Goal: Information Seeking & Learning: Learn about a topic

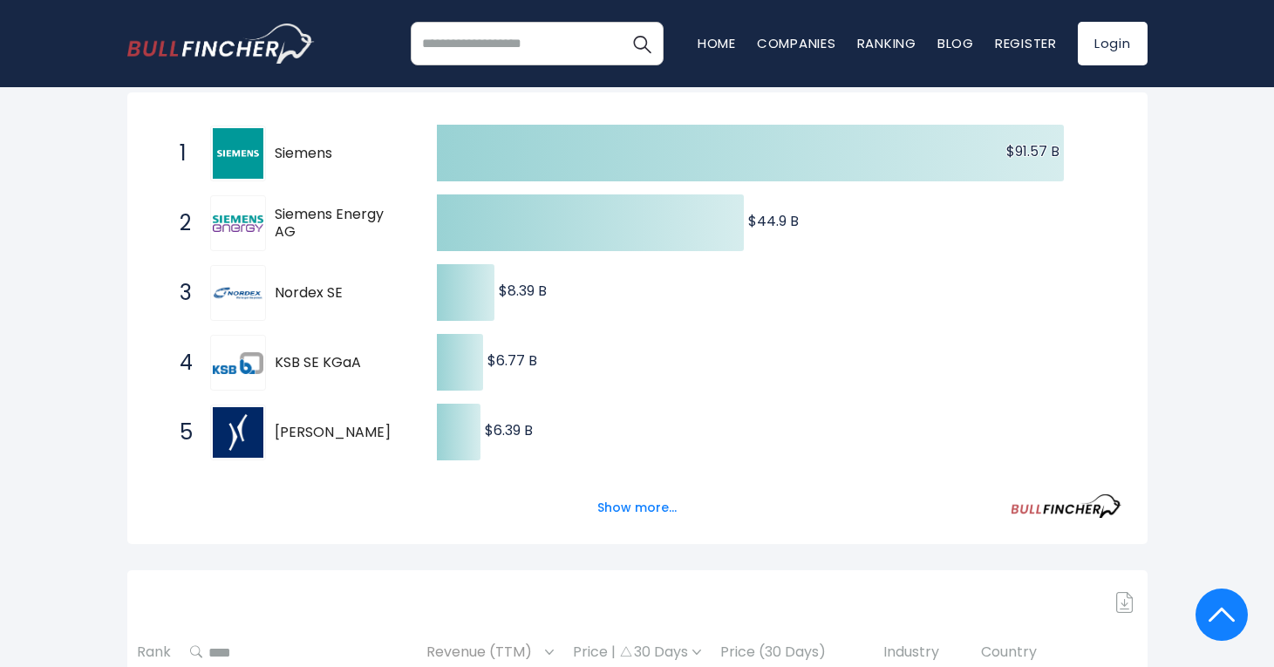
scroll to position [344, 0]
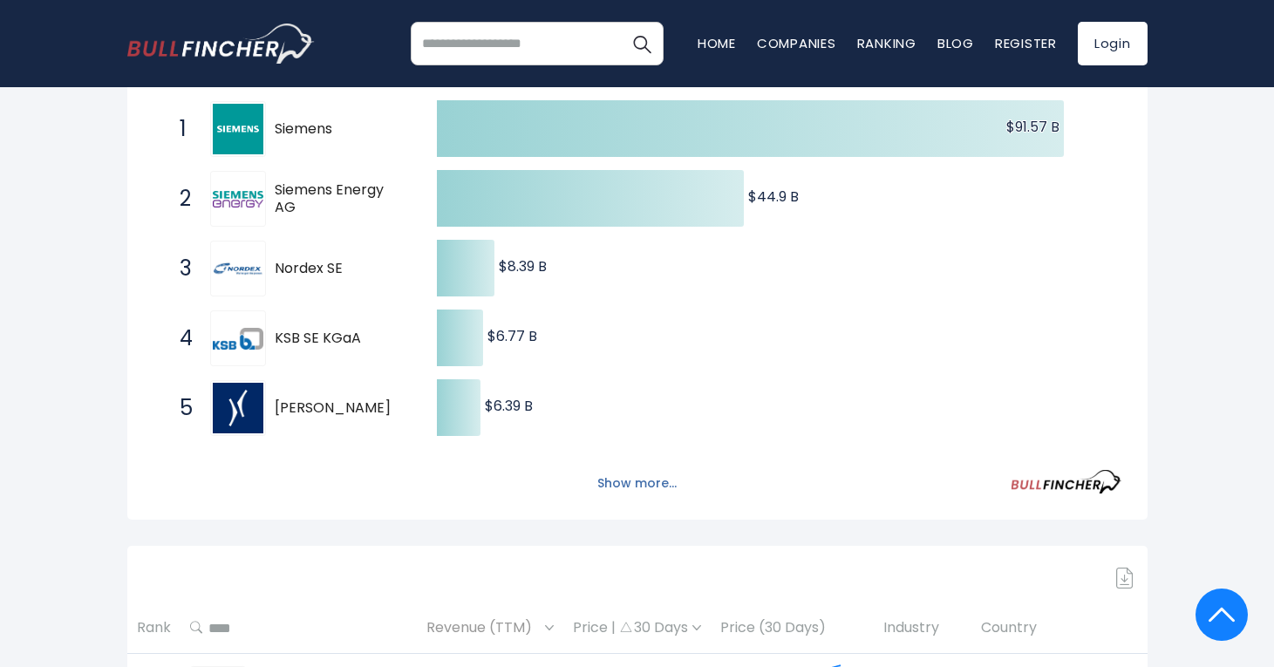
click at [645, 479] on button "Show more..." at bounding box center [637, 483] width 100 height 29
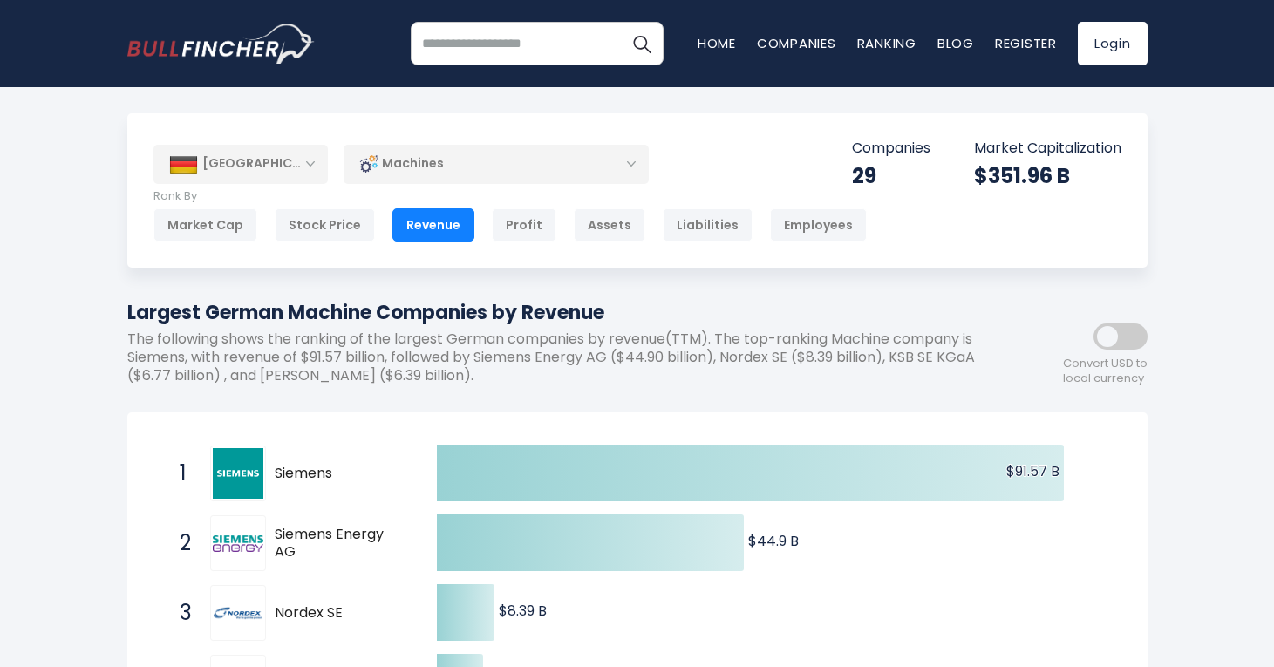
scroll to position [0, 0]
click at [615, 158] on div "Machines" at bounding box center [496, 164] width 305 height 40
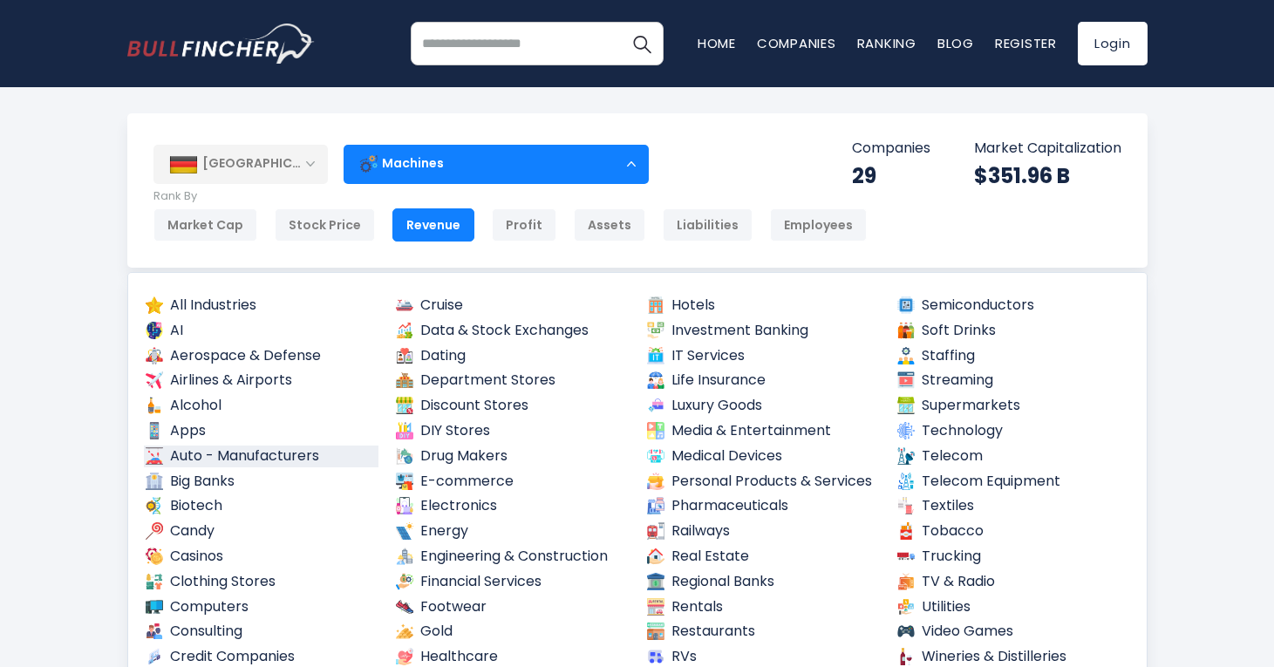
click at [285, 447] on link "Auto - Manufacturers" at bounding box center [261, 457] width 235 height 22
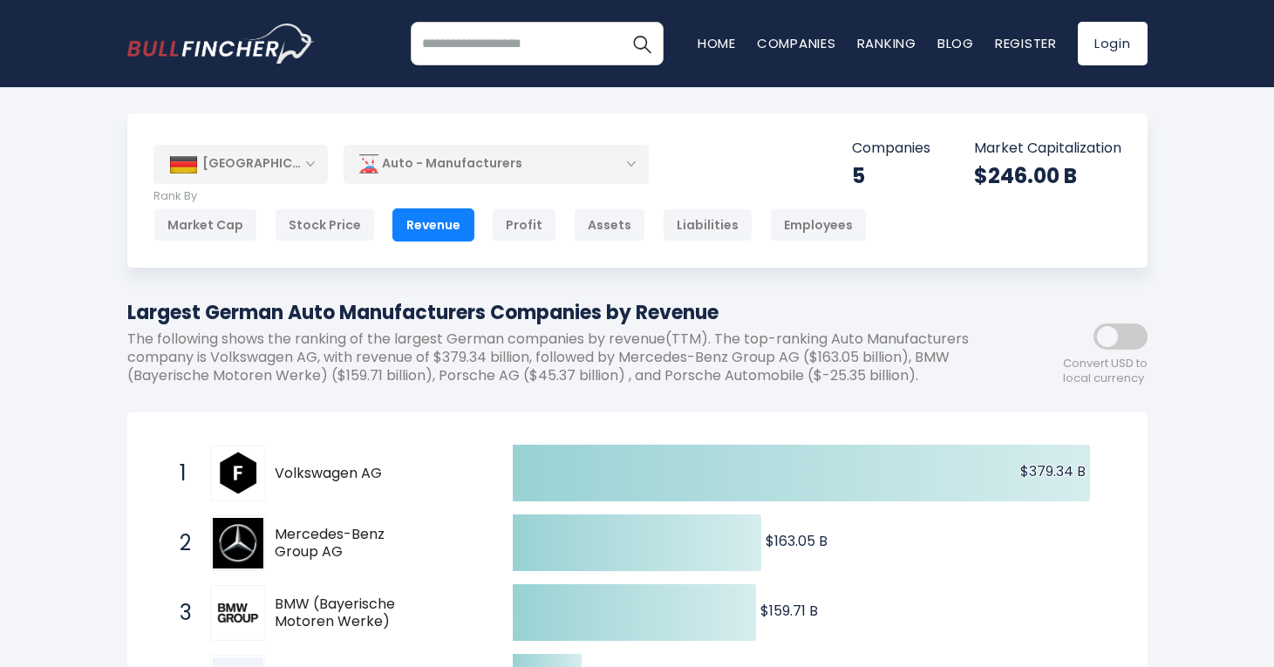
click at [496, 171] on div "Auto - Manufacturers" at bounding box center [496, 164] width 305 height 40
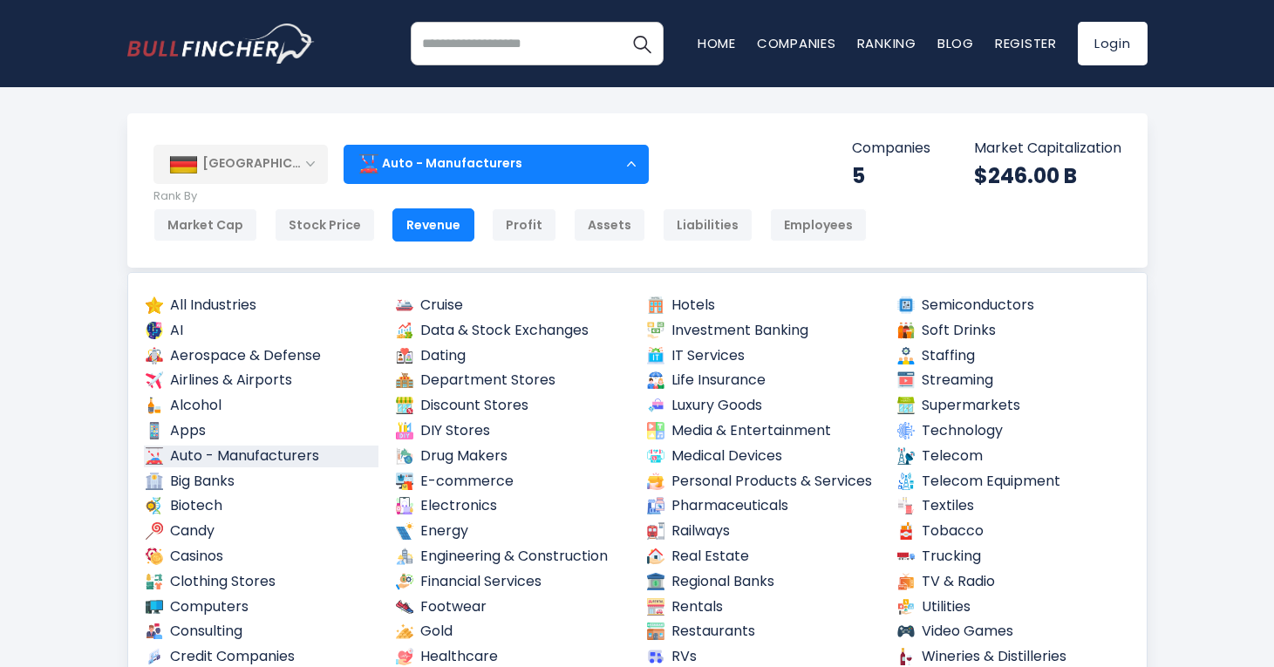
click at [868, 166] on div "5" at bounding box center [891, 175] width 78 height 27
click at [854, 172] on div "5" at bounding box center [891, 175] width 78 height 27
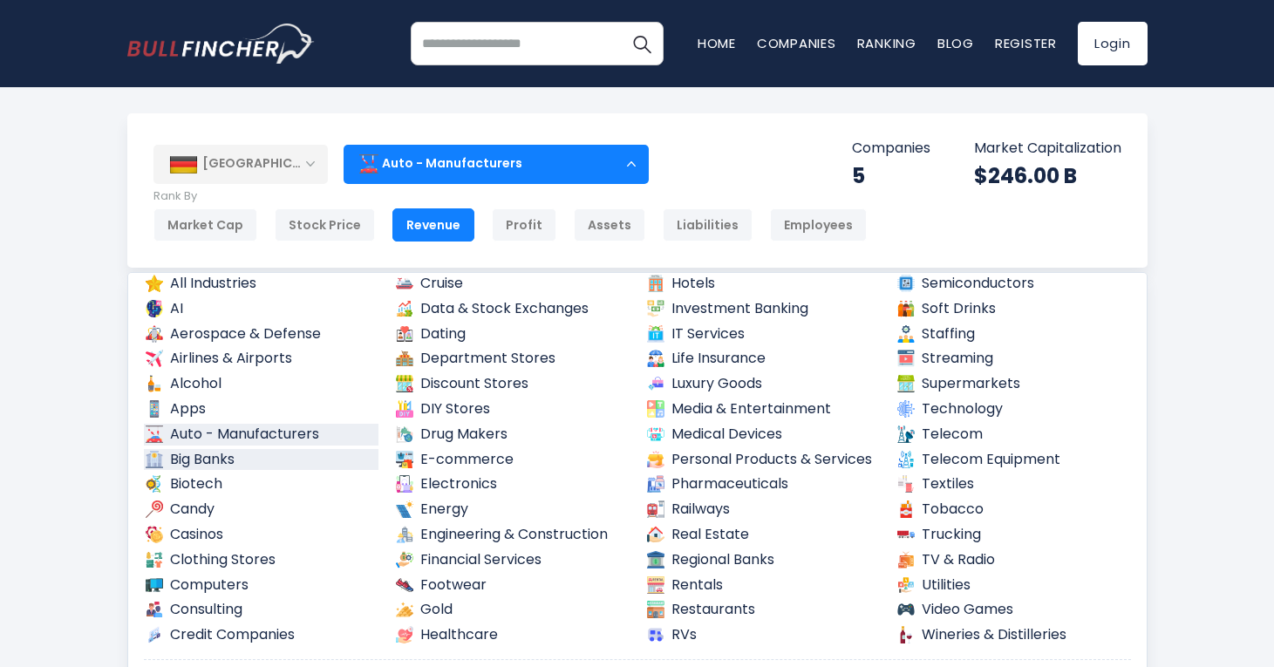
scroll to position [11, 0]
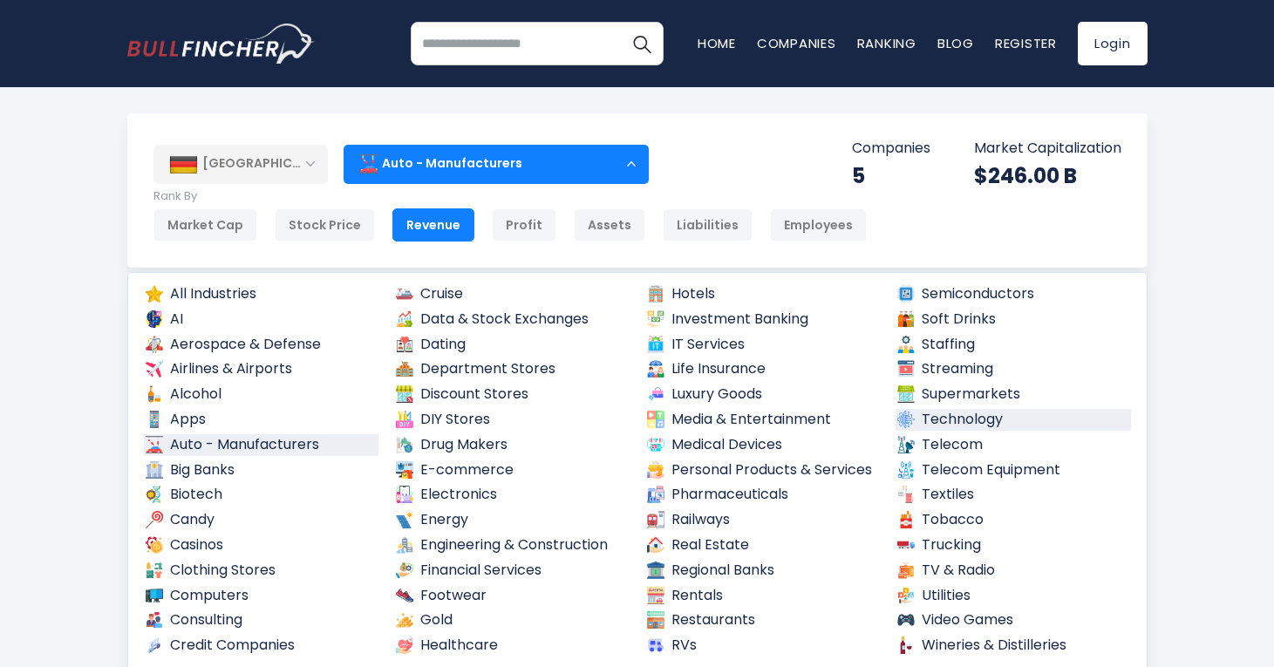
click at [933, 410] on link "Technology" at bounding box center [1012, 420] width 235 height 22
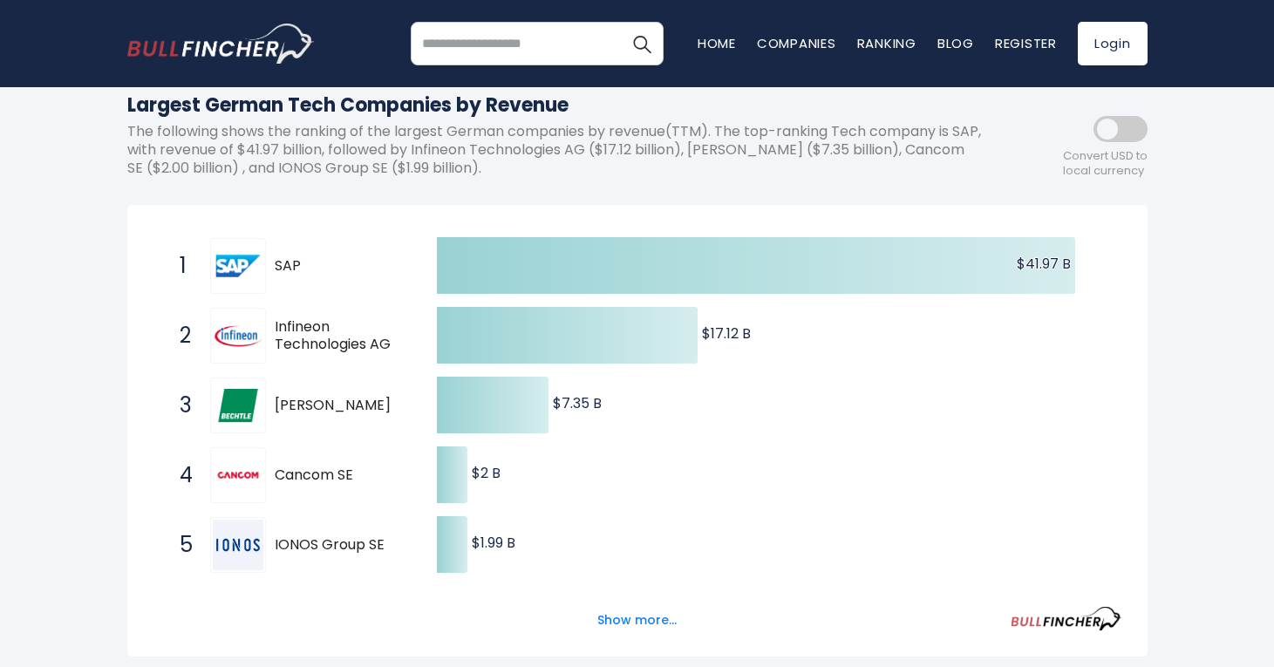
scroll to position [210, 0]
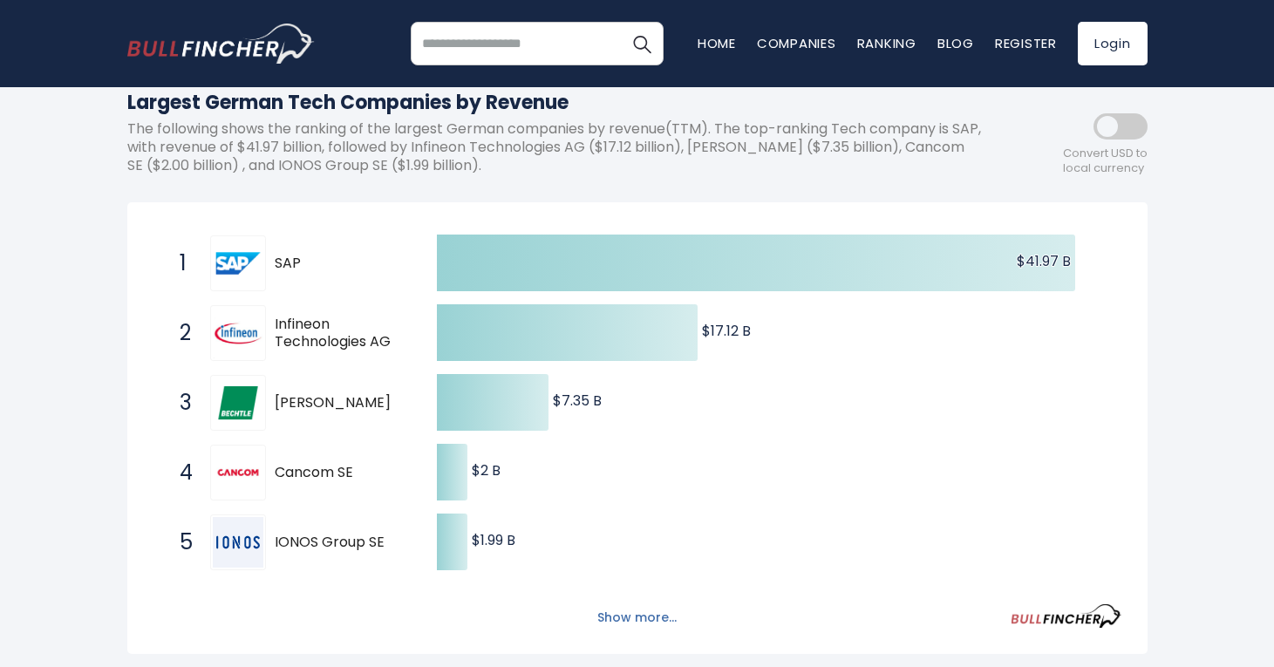
click at [625, 603] on button "Show more..." at bounding box center [637, 617] width 100 height 29
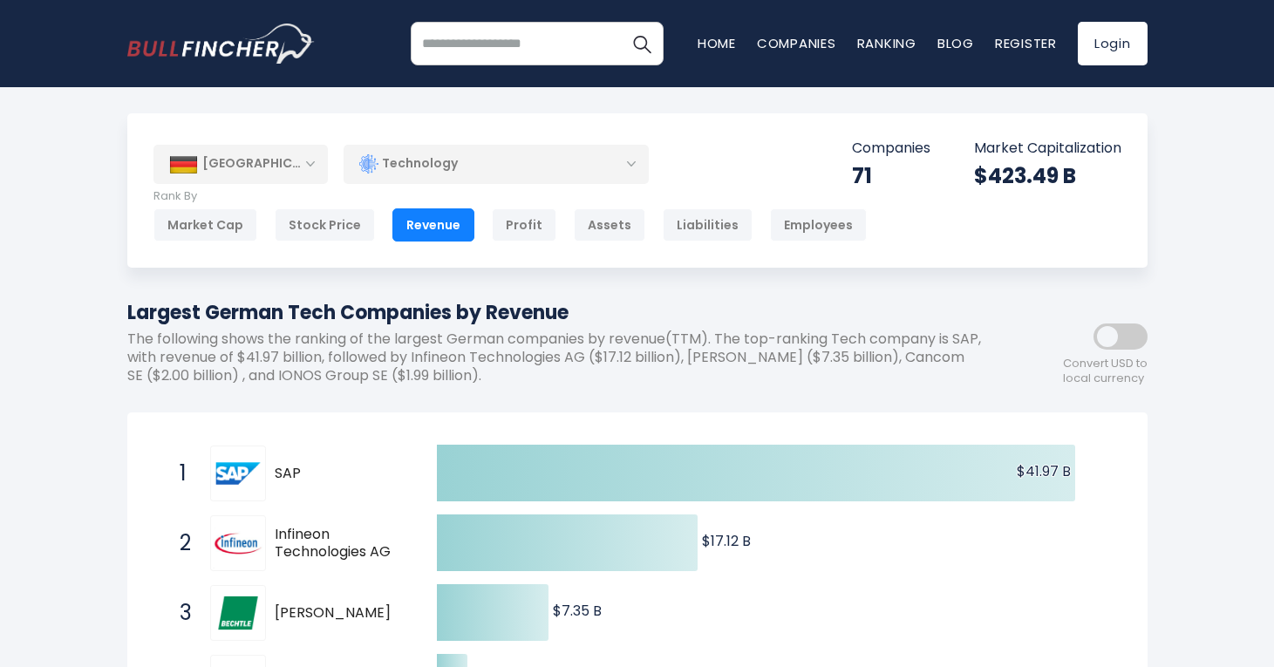
scroll to position [0, 0]
click at [616, 167] on div "Technology" at bounding box center [496, 164] width 305 height 40
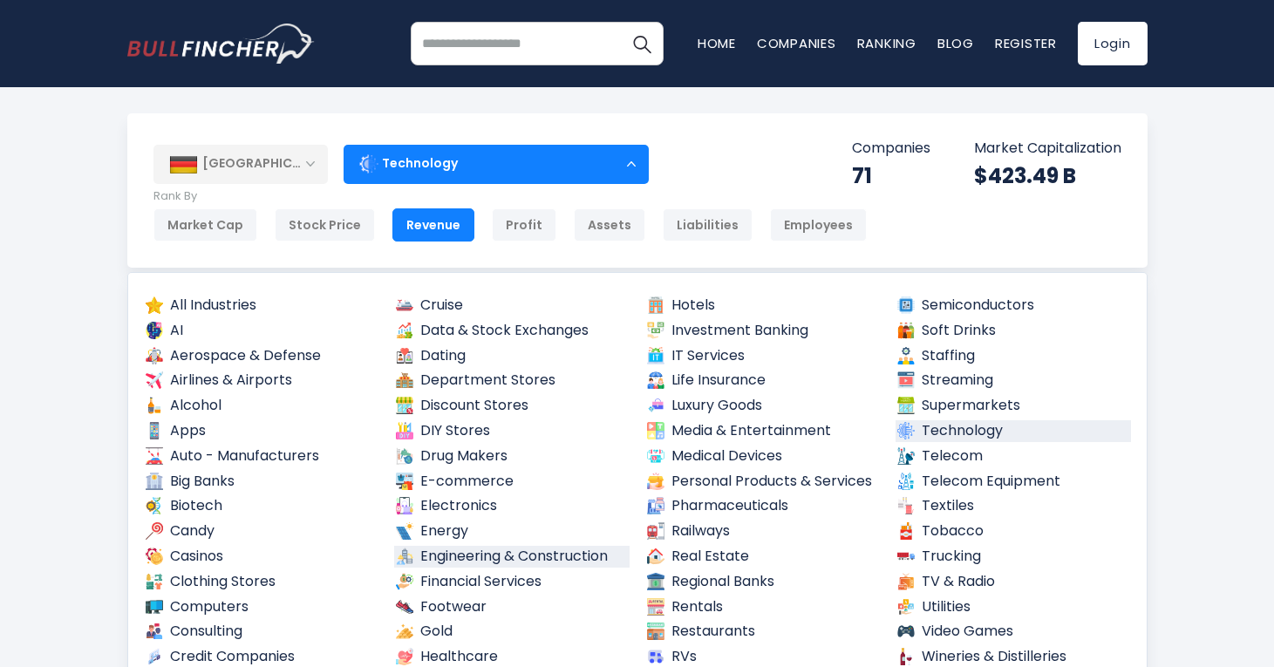
click at [466, 546] on link "Engineering & Construction" at bounding box center [511, 557] width 235 height 22
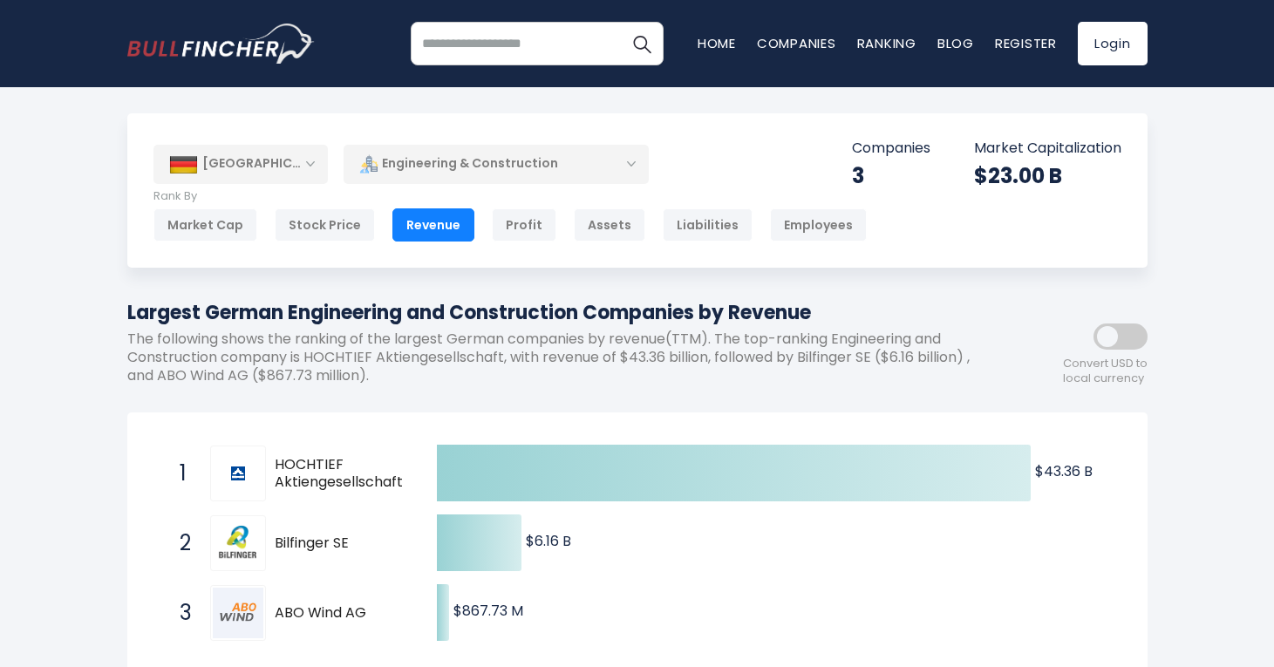
click at [471, 161] on div "Engineering & Construction" at bounding box center [496, 164] width 305 height 40
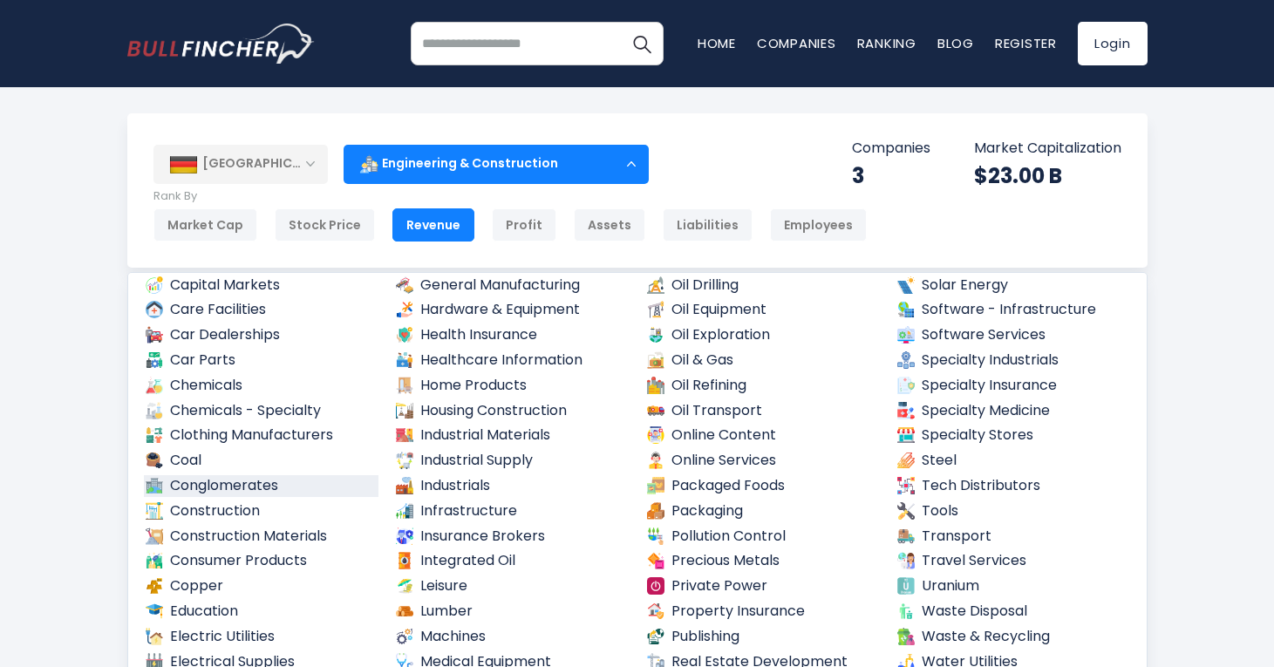
scroll to position [589, 0]
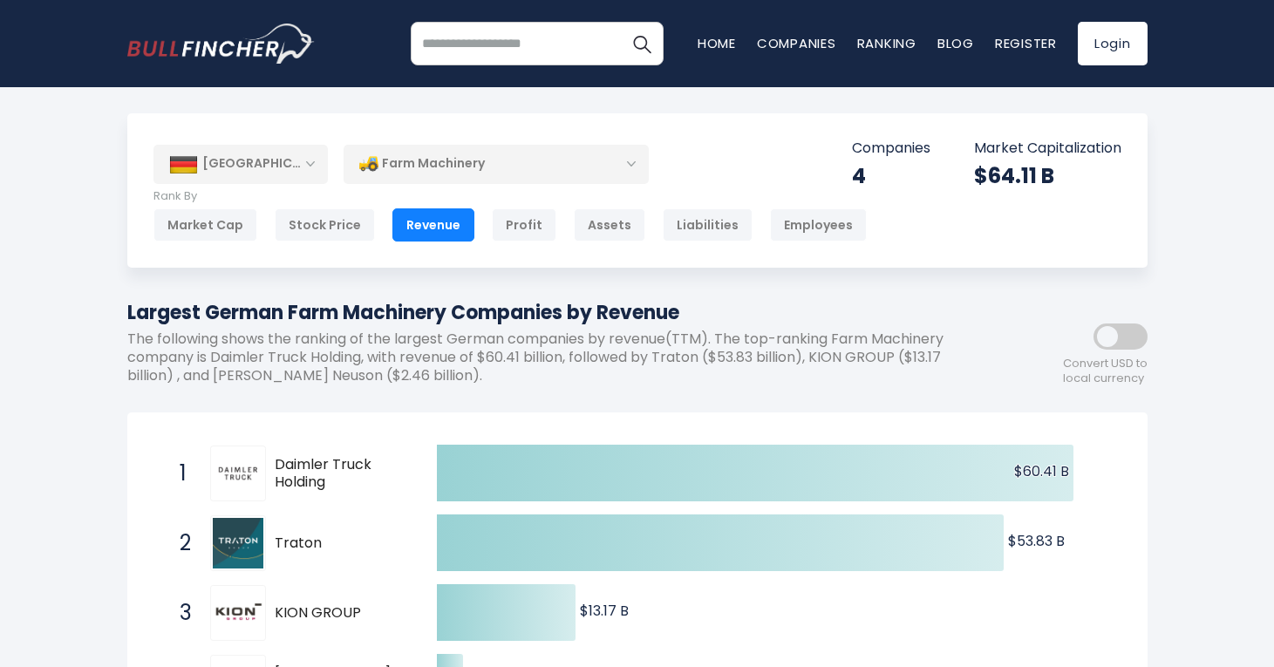
click at [619, 156] on div "Farm Machinery" at bounding box center [496, 164] width 305 height 40
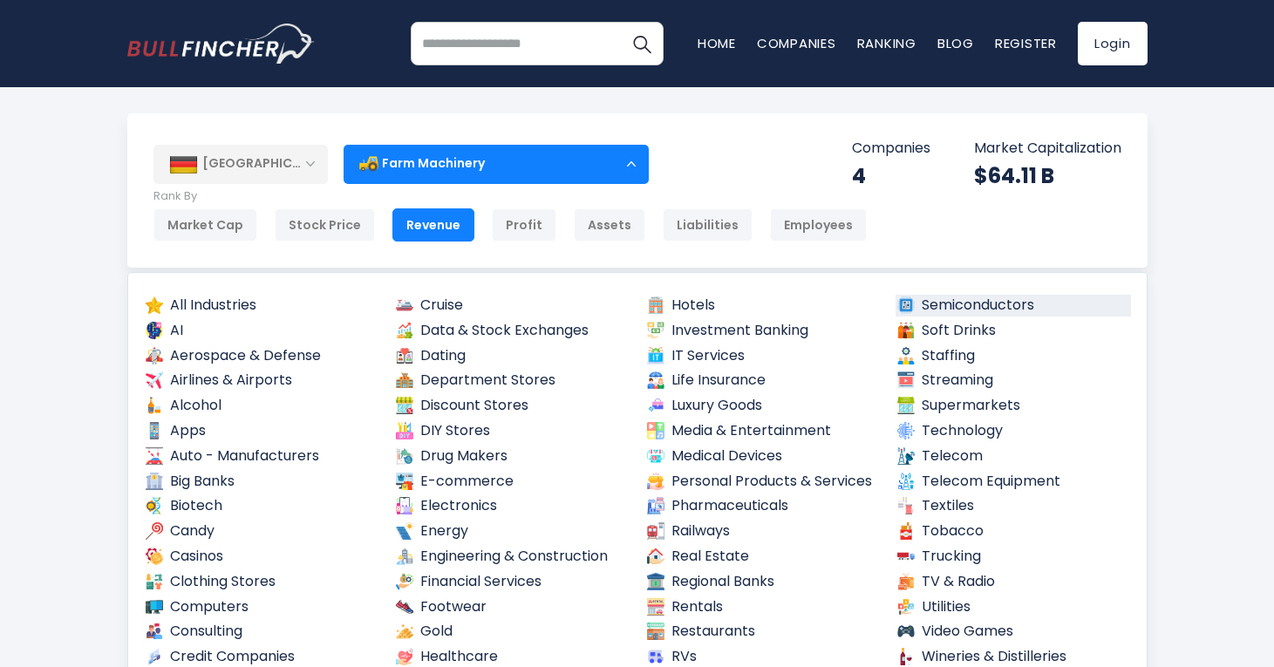
click at [949, 301] on link "Semiconductors" at bounding box center [1012, 306] width 235 height 22
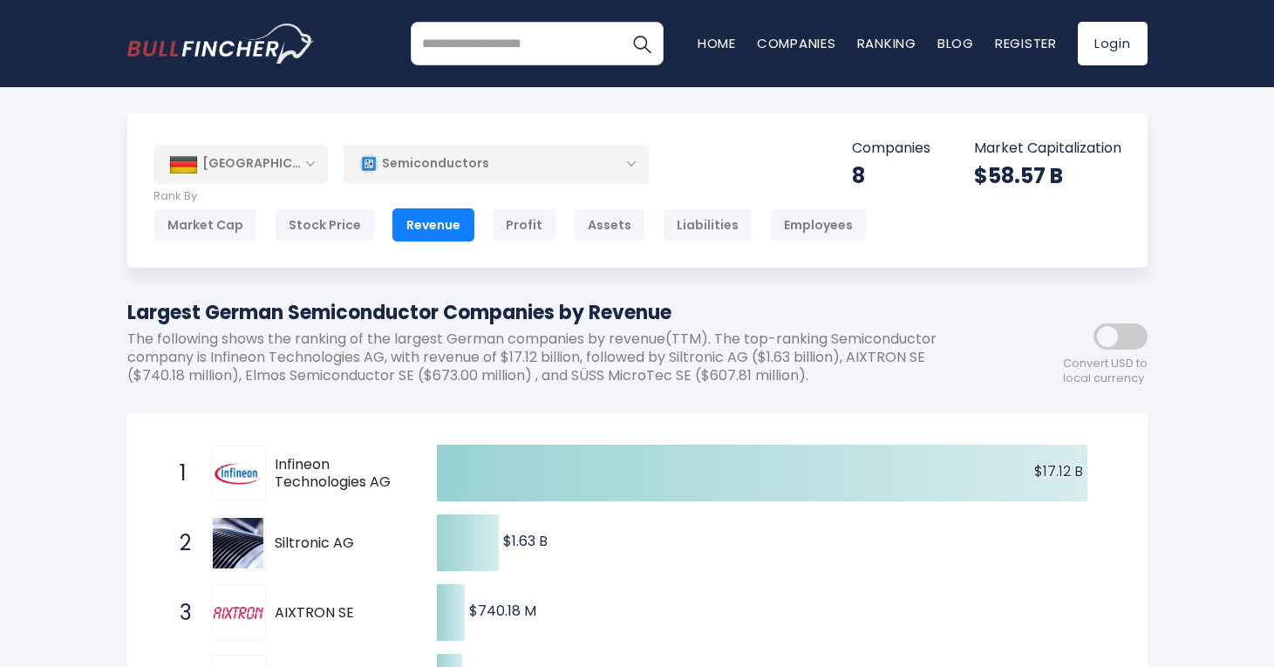
click at [630, 159] on div "Semiconductors" at bounding box center [496, 164] width 305 height 40
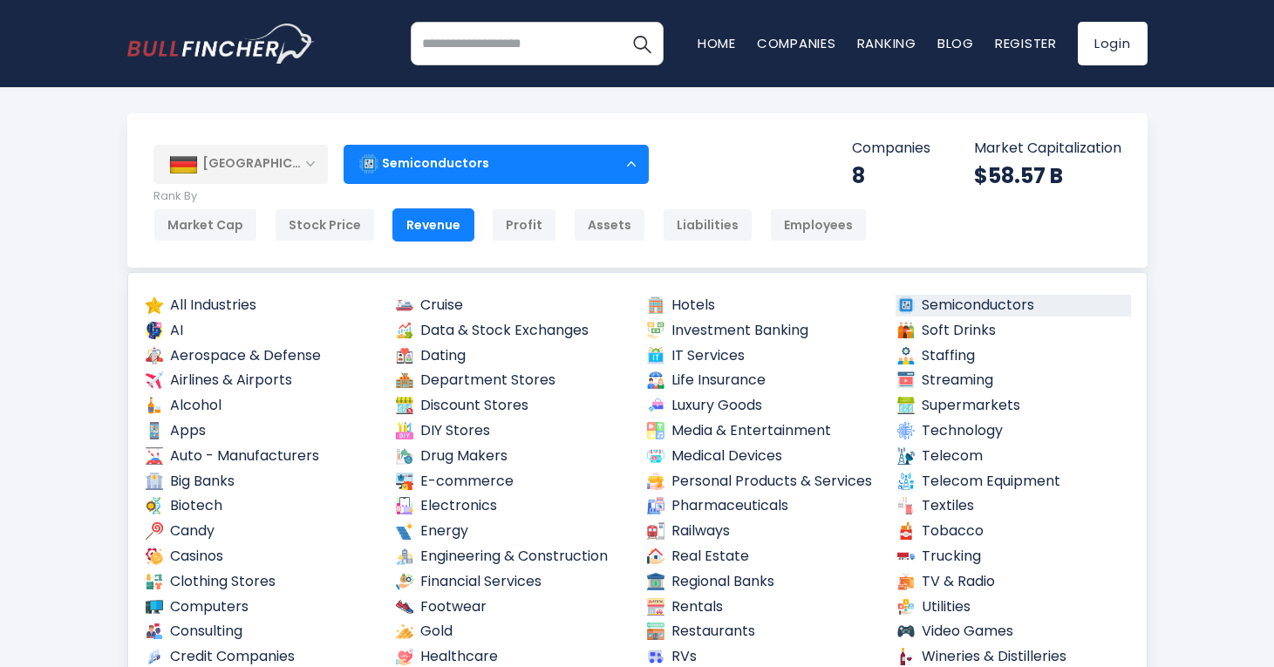
scroll to position [24, 0]
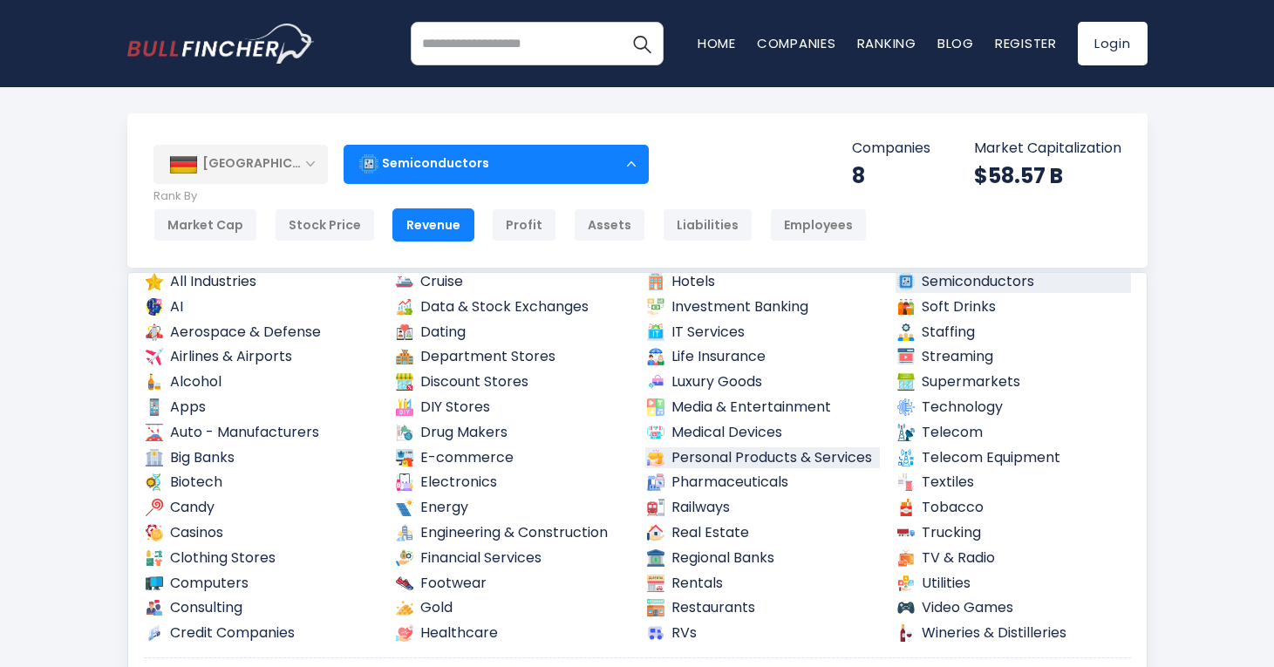
click at [682, 451] on link "Personal Products & Services" at bounding box center [762, 458] width 235 height 22
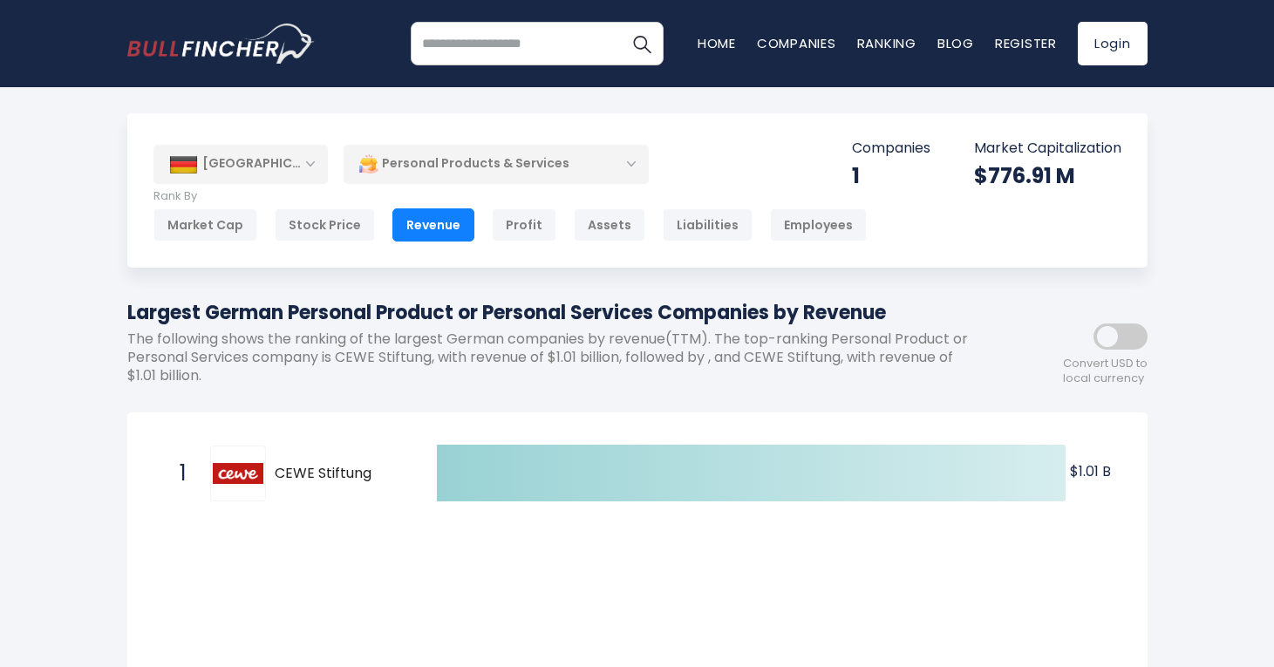
click at [600, 160] on div "Personal Products & Services" at bounding box center [496, 164] width 305 height 40
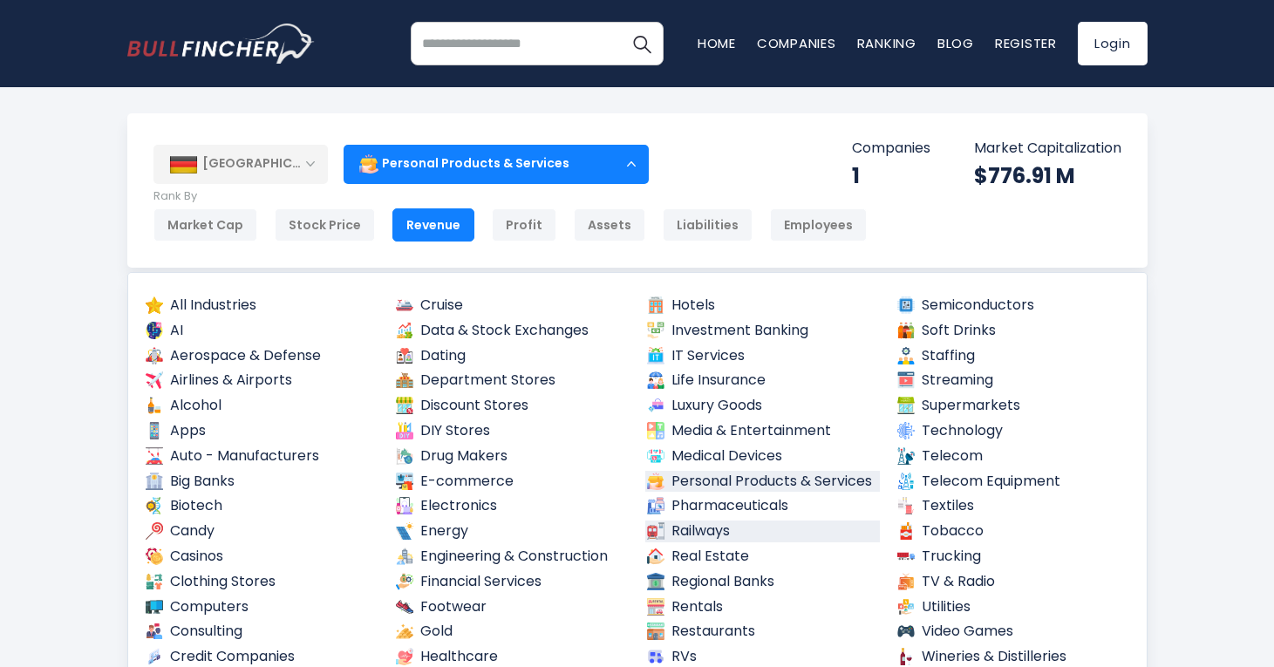
click at [705, 521] on link "Railways" at bounding box center [762, 532] width 235 height 22
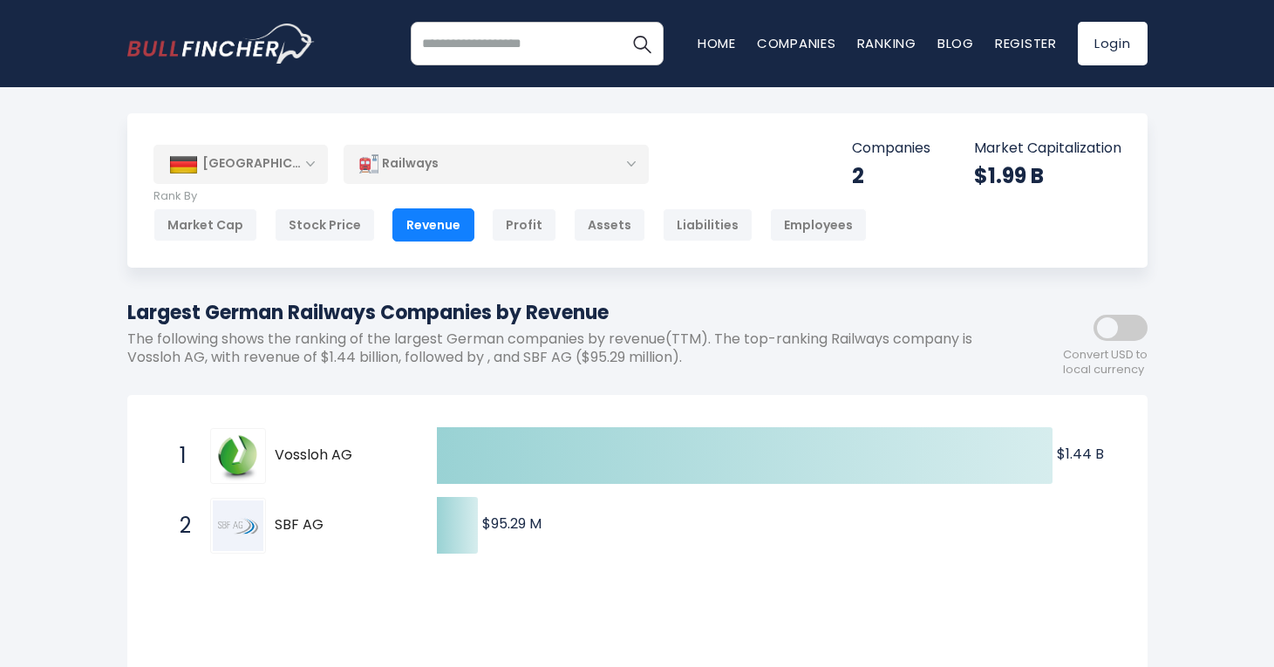
click at [582, 166] on div "Railways" at bounding box center [496, 164] width 305 height 40
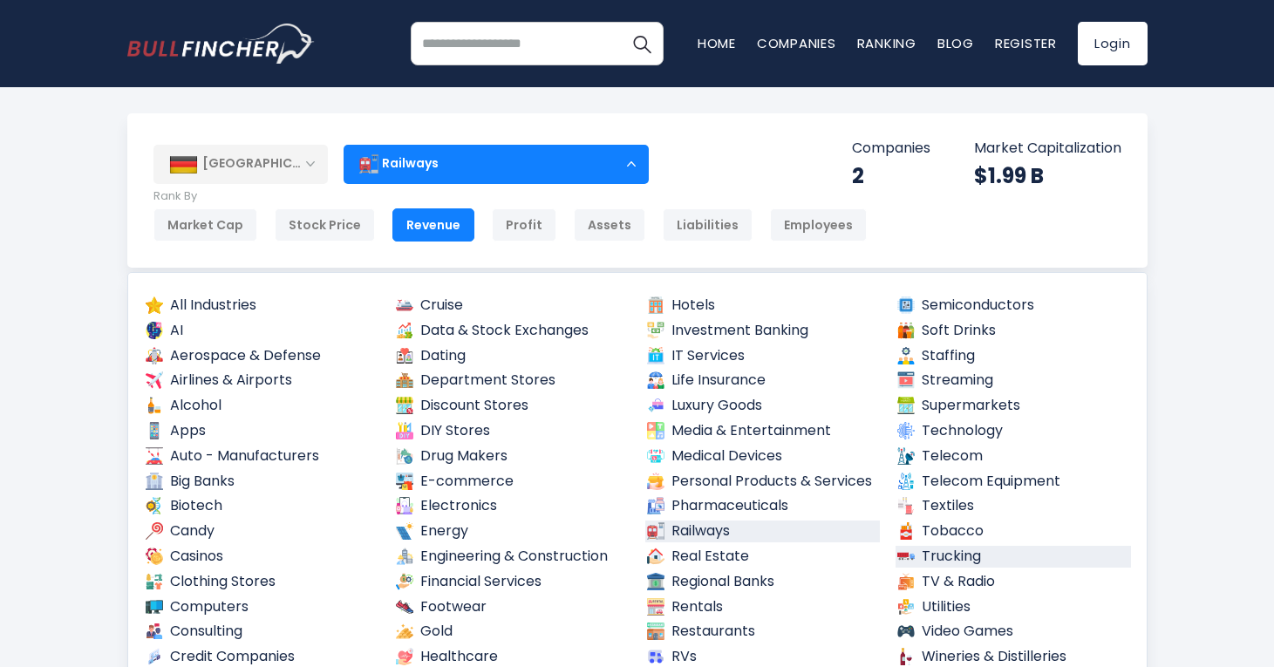
click at [950, 546] on link "Trucking" at bounding box center [1012, 557] width 235 height 22
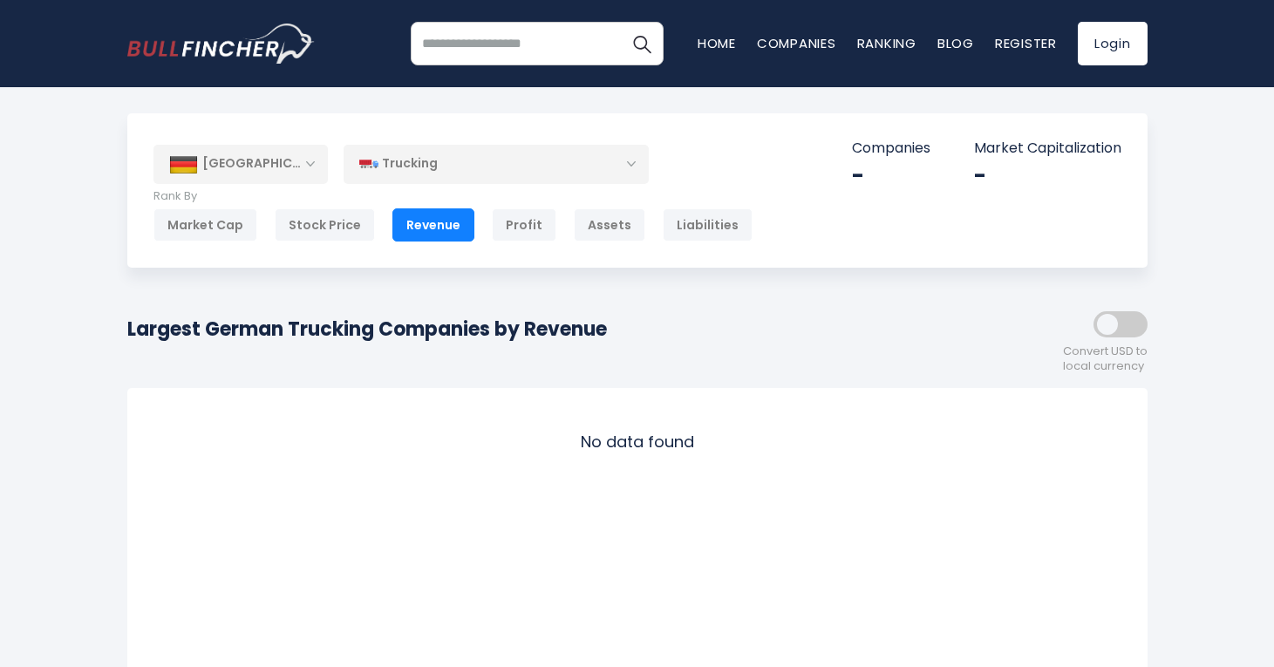
click at [630, 155] on div "Trucking" at bounding box center [496, 164] width 305 height 40
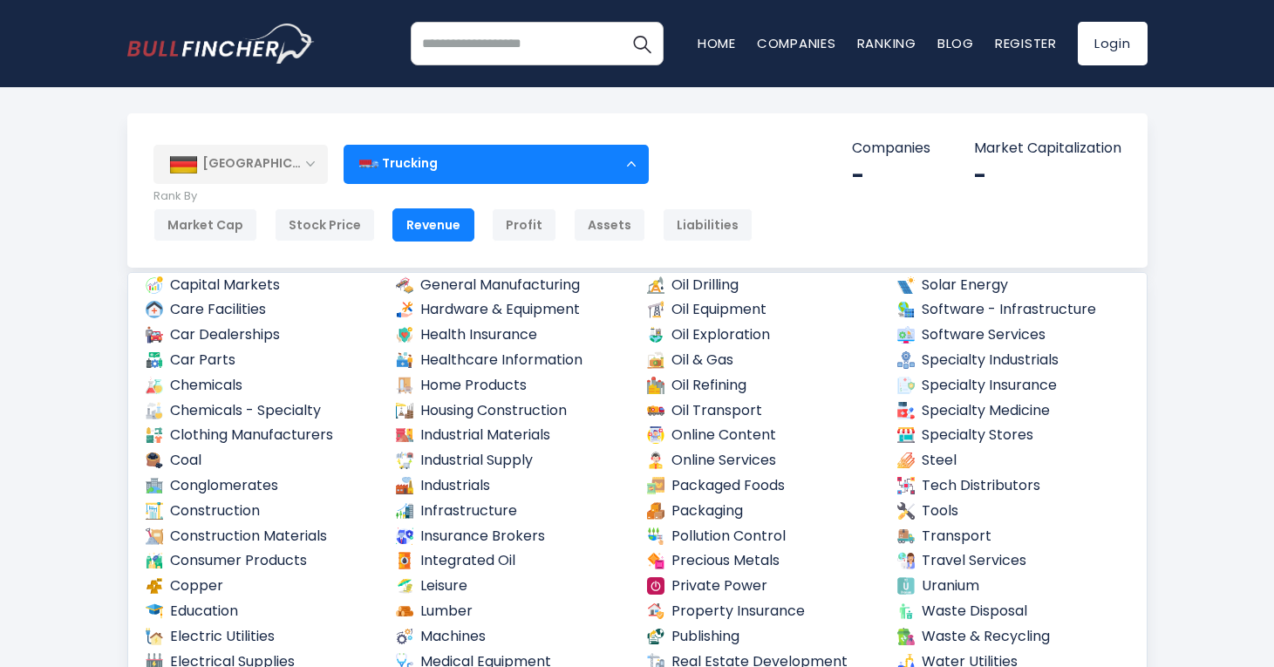
scroll to position [589, 0]
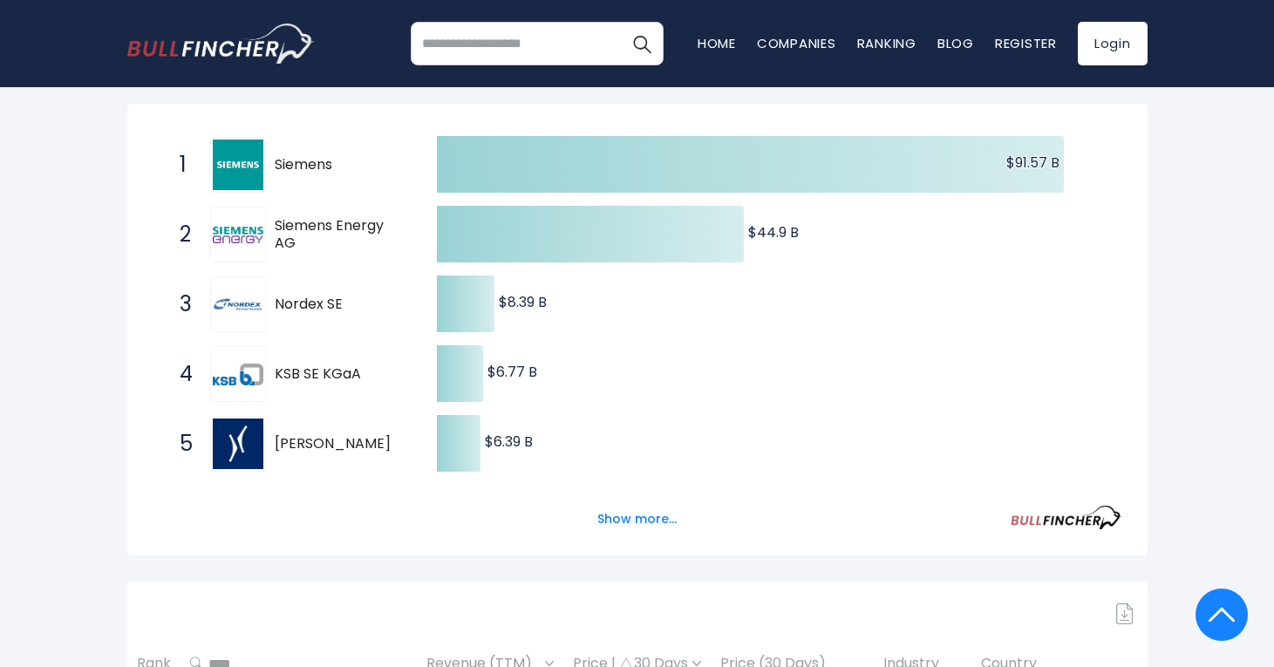
scroll to position [314, 0]
